Goal: Transaction & Acquisition: Purchase product/service

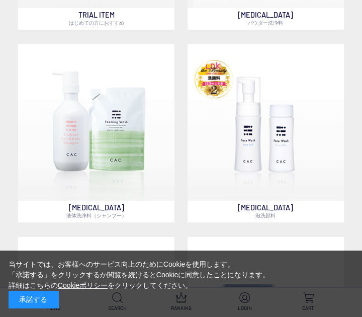
scroll to position [826, 0]
click at [215, 82] on img at bounding box center [265, 123] width 156 height 156
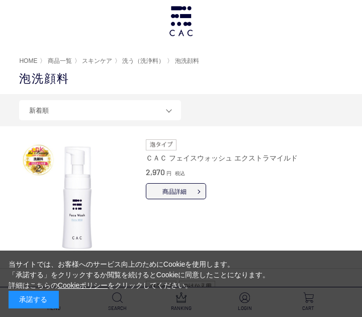
click at [38, 159] on img at bounding box center [77, 197] width 117 height 117
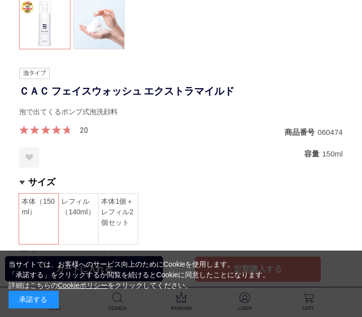
click at [82, 129] on link "20" at bounding box center [84, 130] width 8 height 9
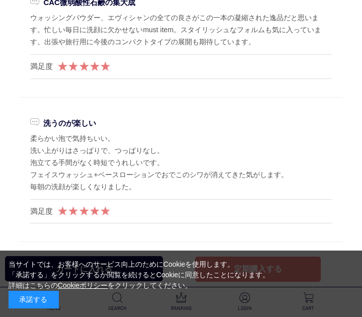
scroll to position [8294, 0]
